Goal: Task Accomplishment & Management: Manage account settings

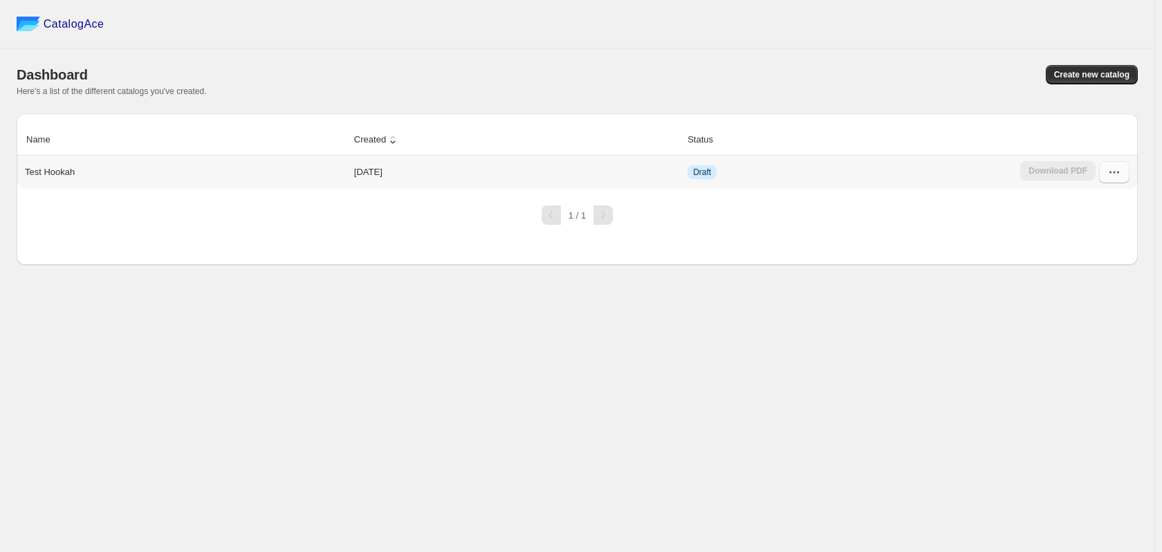
click at [1122, 174] on button "button" at bounding box center [1114, 172] width 30 height 22
click at [691, 178] on span "Draft" at bounding box center [701, 172] width 29 height 14
click at [37, 174] on p "Test Hookah" at bounding box center [50, 172] width 50 height 14
click at [102, 174] on div "Test Hookah" at bounding box center [182, 169] width 326 height 19
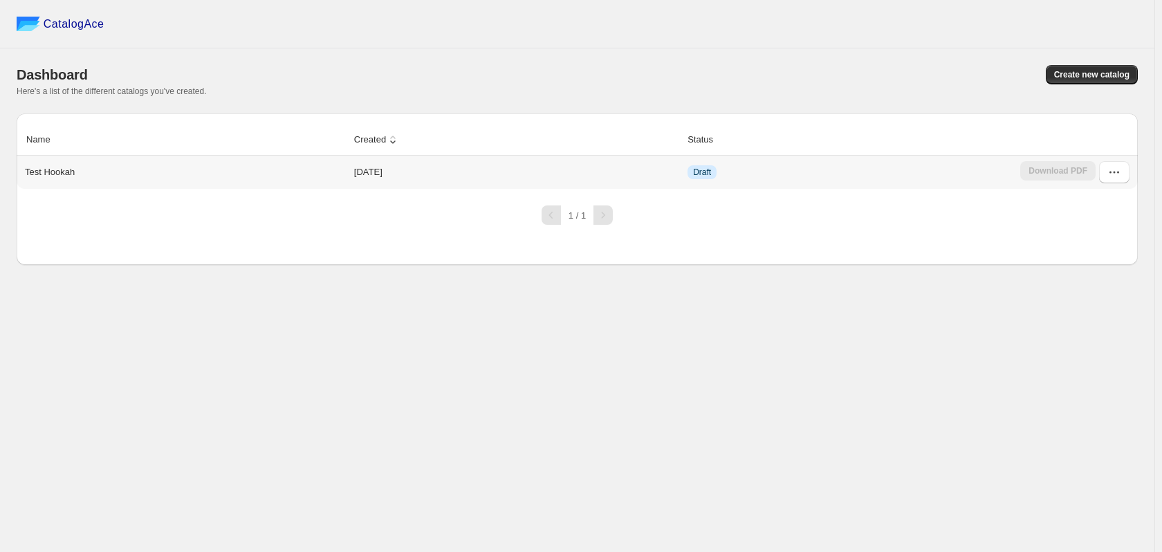
click at [102, 174] on div "Test Hookah" at bounding box center [182, 169] width 326 height 19
click at [822, 167] on td "Draft" at bounding box center [849, 172] width 333 height 33
click at [1113, 173] on icon "button" at bounding box center [1114, 172] width 2 height 2
click at [1118, 315] on span "Restore version" at bounding box center [1108, 320] width 63 height 10
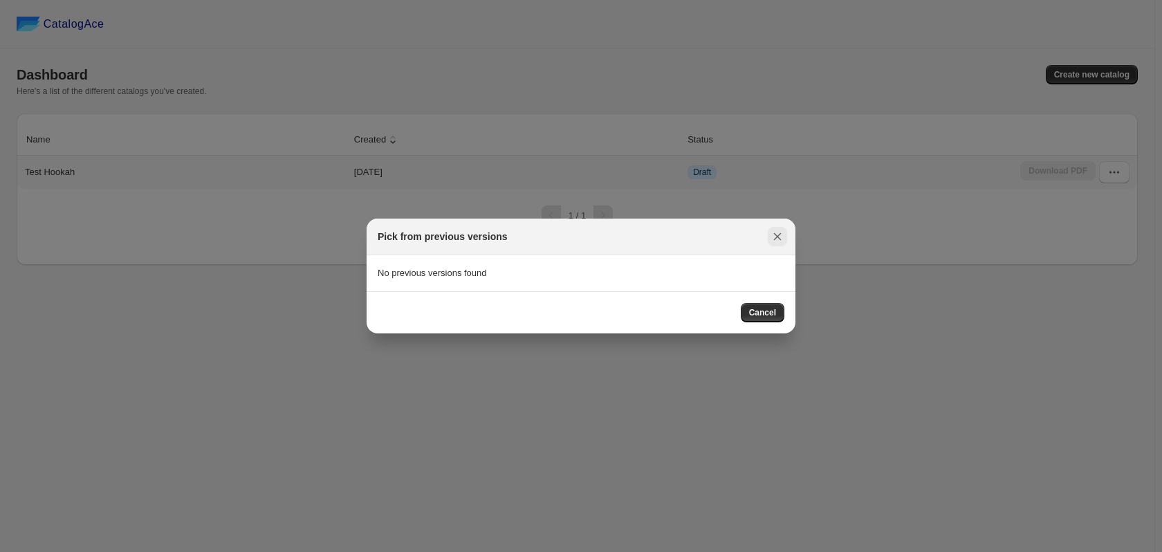
click at [781, 236] on icon ":r7:" at bounding box center [777, 237] width 14 height 14
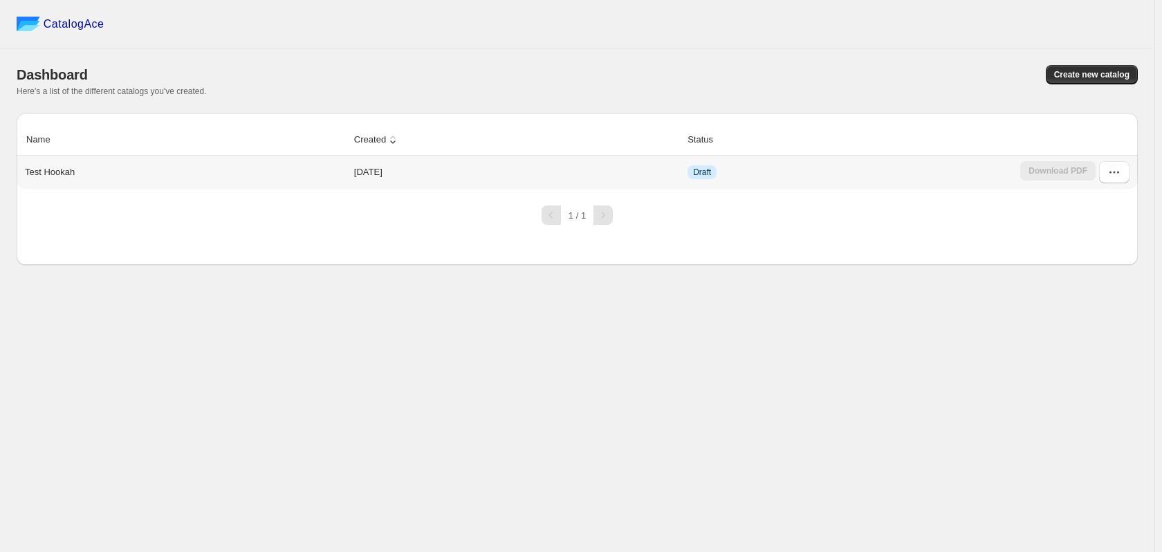
click at [707, 171] on span "Draft" at bounding box center [702, 172] width 18 height 11
click at [781, 175] on td "Draft" at bounding box center [849, 172] width 333 height 33
